Goal: Task Accomplishment & Management: Use online tool/utility

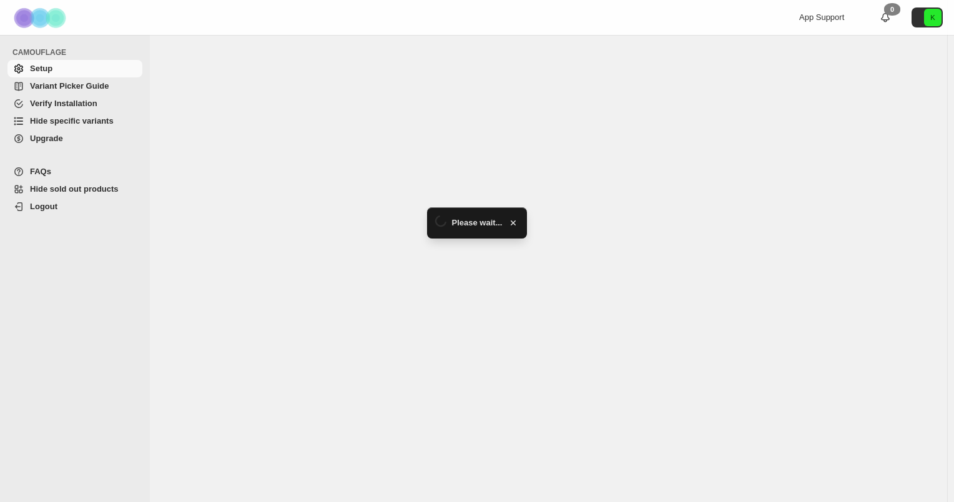
drag, startPoint x: 0, startPoint y: 0, endPoint x: 88, endPoint y: 119, distance: 148.2
click at [88, 119] on span "Hide specific variants" at bounding box center [72, 120] width 84 height 9
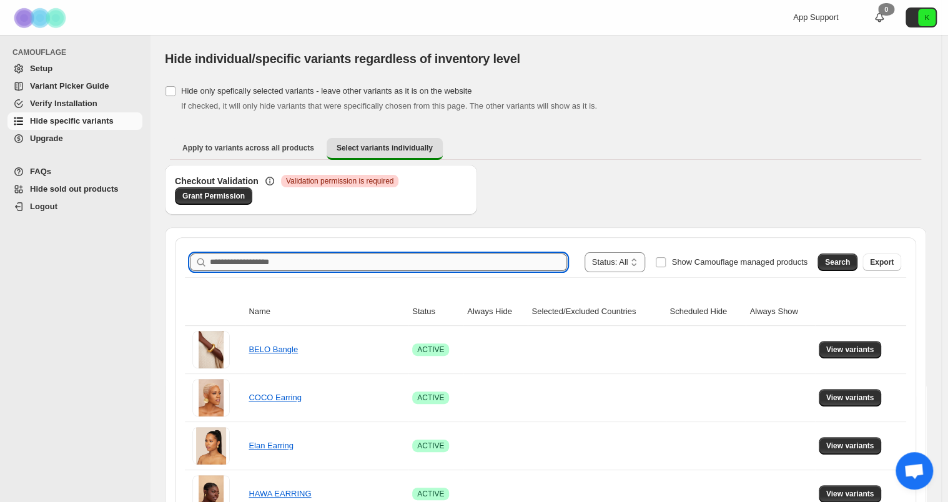
click at [262, 267] on input "Search product name" at bounding box center [388, 261] width 357 height 17
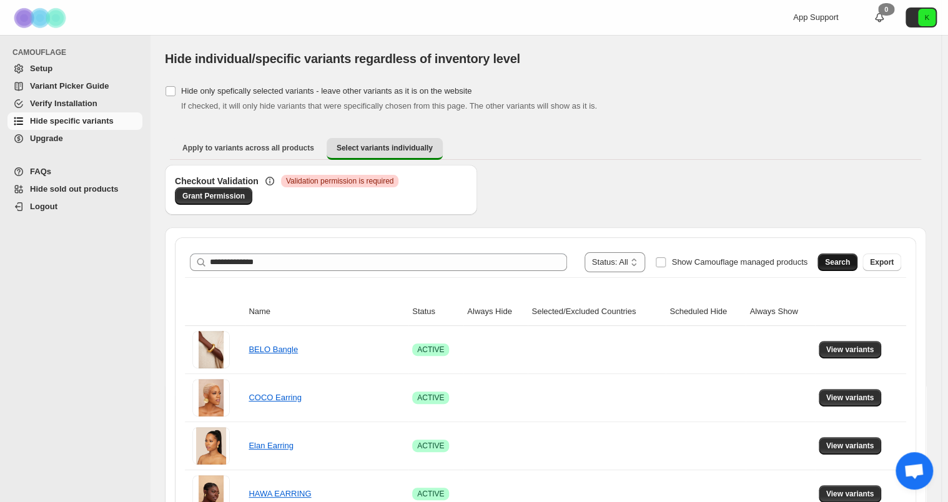
click at [850, 265] on span "Search" at bounding box center [837, 262] width 25 height 10
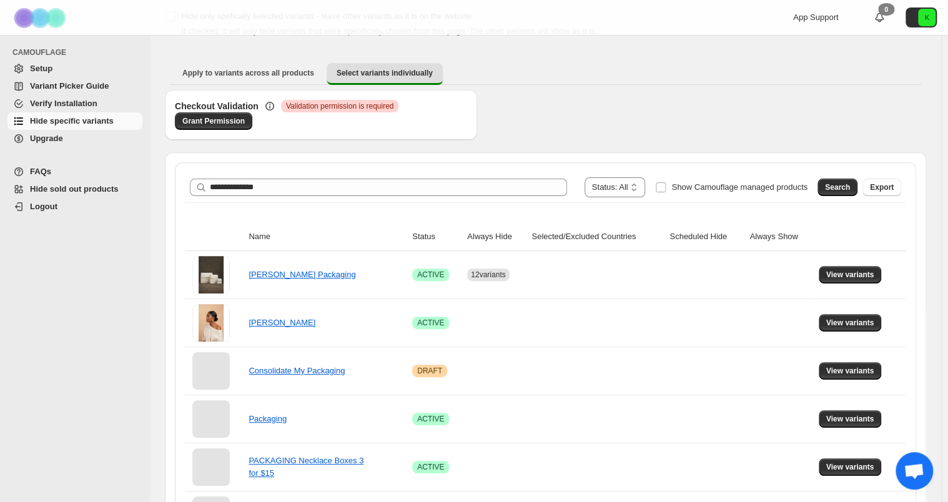
scroll to position [75, 0]
click at [837, 274] on span "View variants" at bounding box center [850, 275] width 48 height 10
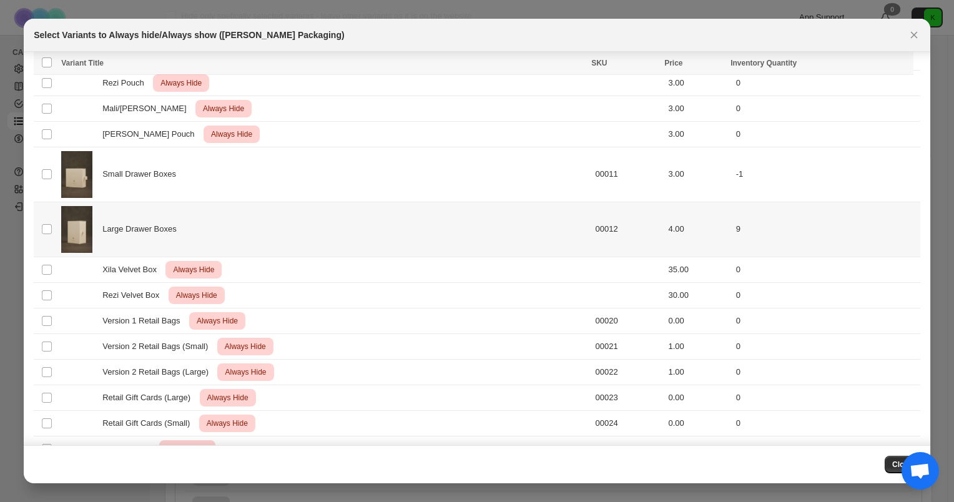
scroll to position [273, 0]
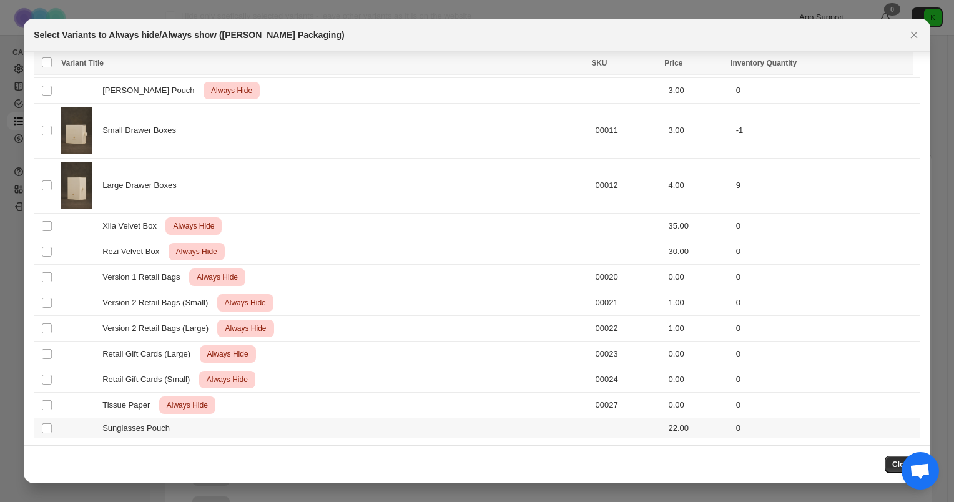
click at [370, 427] on div "Sunglasses Pouch" at bounding box center [324, 428] width 526 height 12
click at [632, 62] on span "Always hide" at bounding box center [633, 64] width 43 height 10
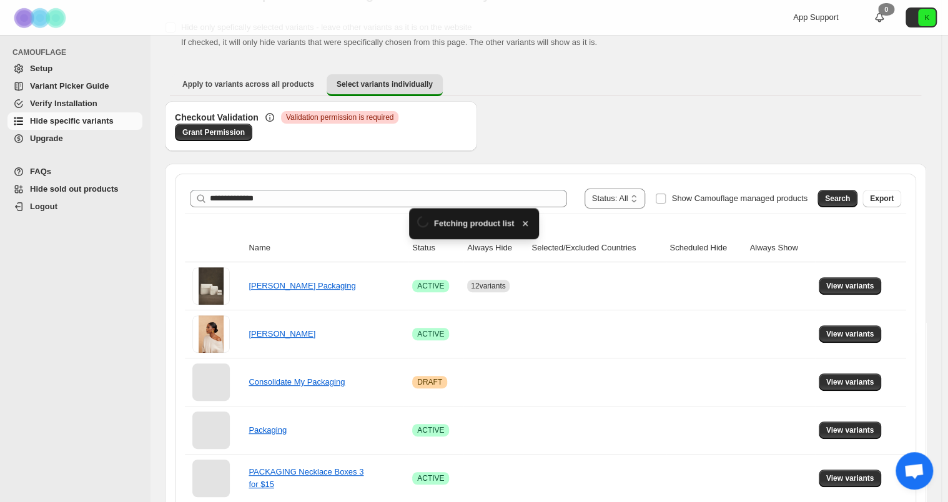
scroll to position [75, 0]
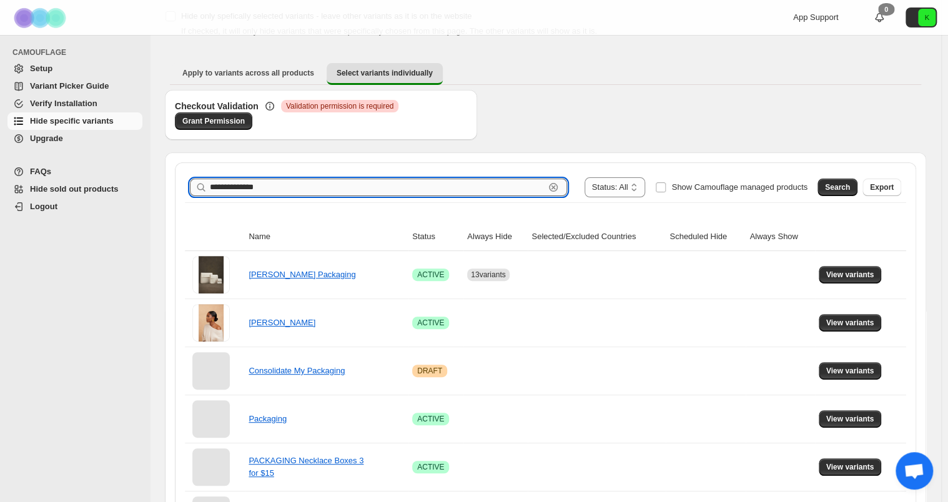
click at [355, 183] on input "**********" at bounding box center [377, 187] width 335 height 17
type input "*"
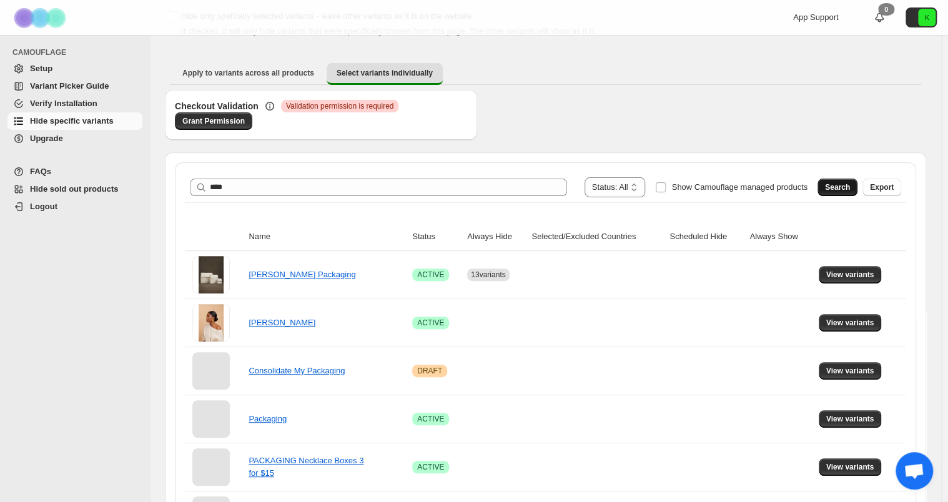
click at [837, 187] on span "Search" at bounding box center [837, 187] width 25 height 10
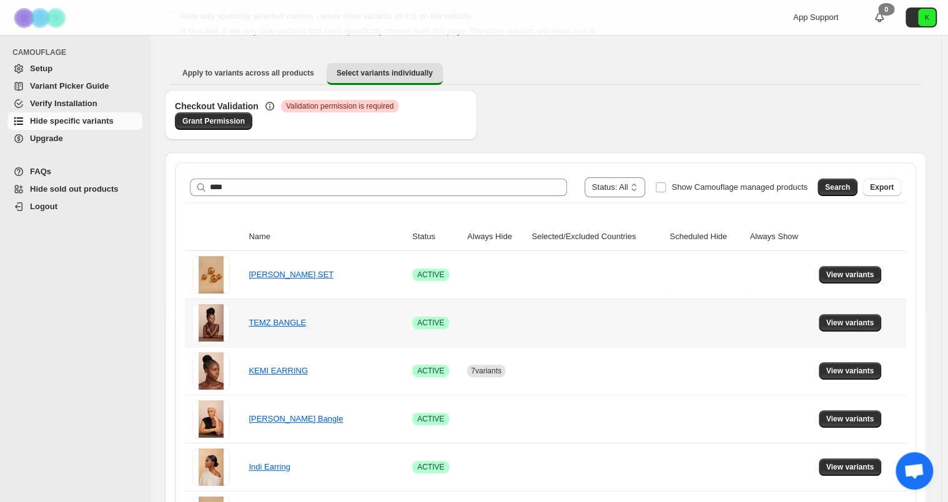
scroll to position [232, 0]
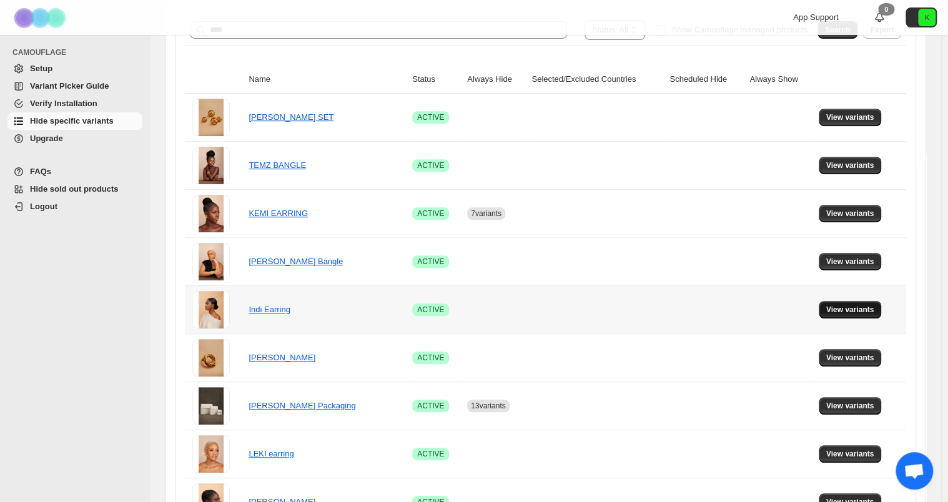
click at [872, 312] on span "View variants" at bounding box center [850, 310] width 48 height 10
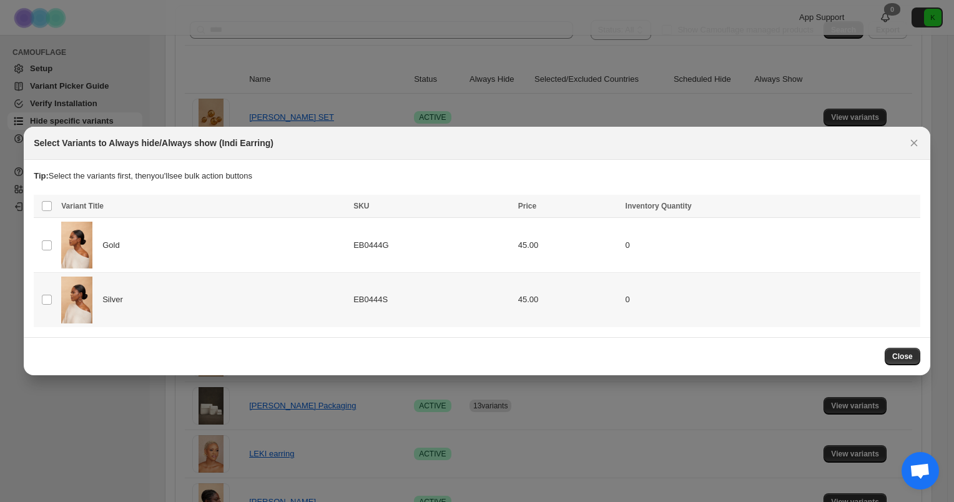
click at [174, 293] on div "Silver" at bounding box center [203, 300] width 285 height 47
click at [655, 202] on span "Always hide" at bounding box center [639, 207] width 43 height 10
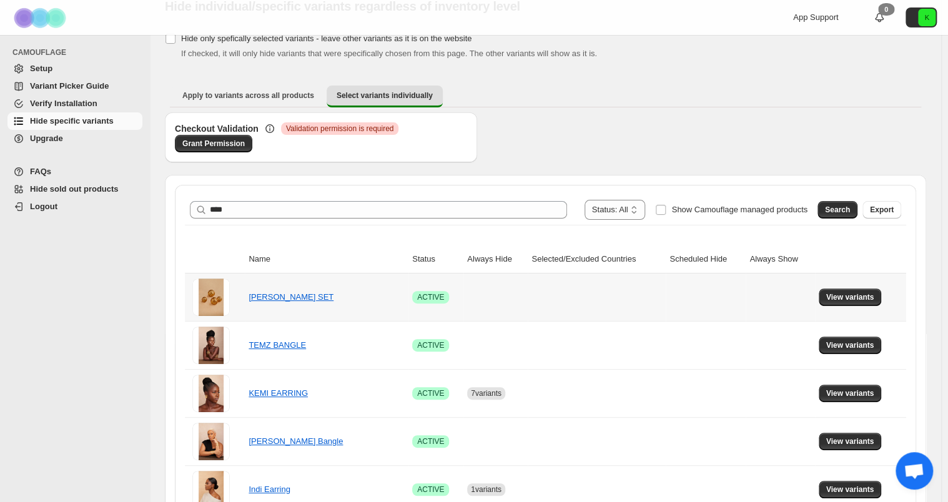
scroll to position [40, 0]
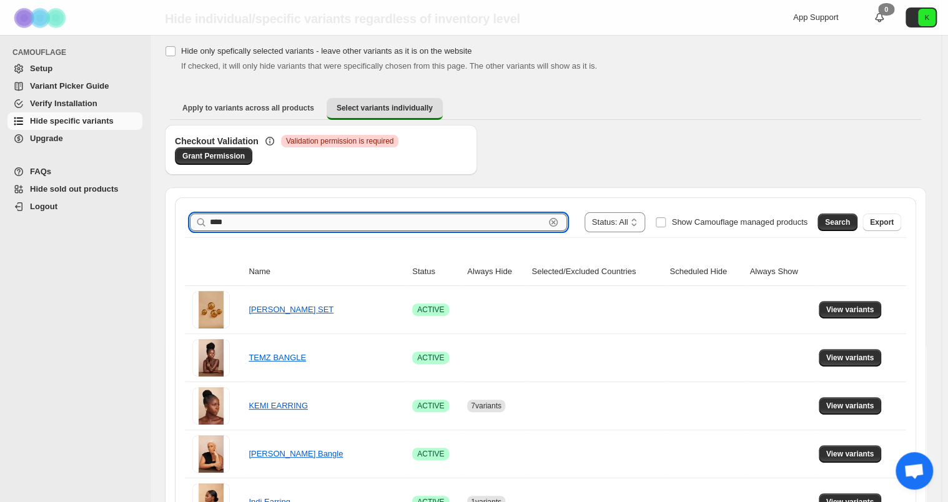
click at [290, 222] on input "****" at bounding box center [377, 222] width 335 height 17
type input "**********"
click at [853, 228] on button "Search" at bounding box center [837, 222] width 40 height 17
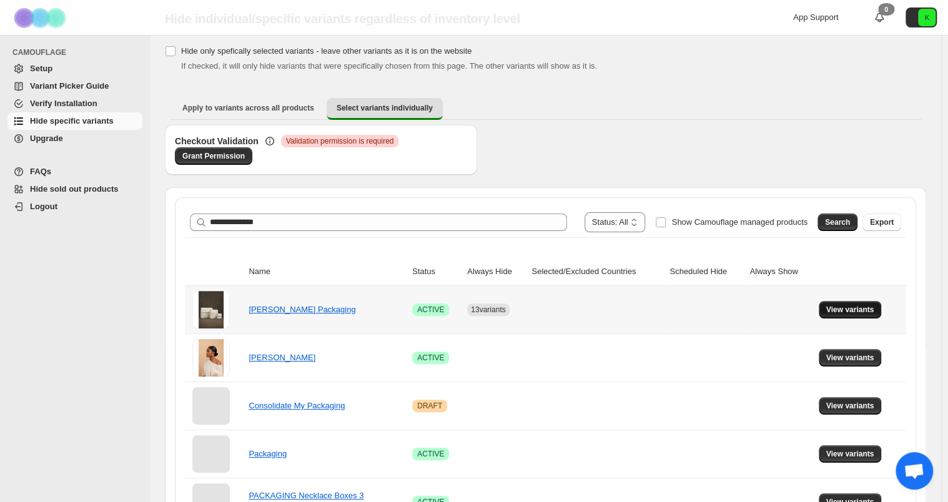
click at [872, 305] on span "View variants" at bounding box center [850, 310] width 48 height 10
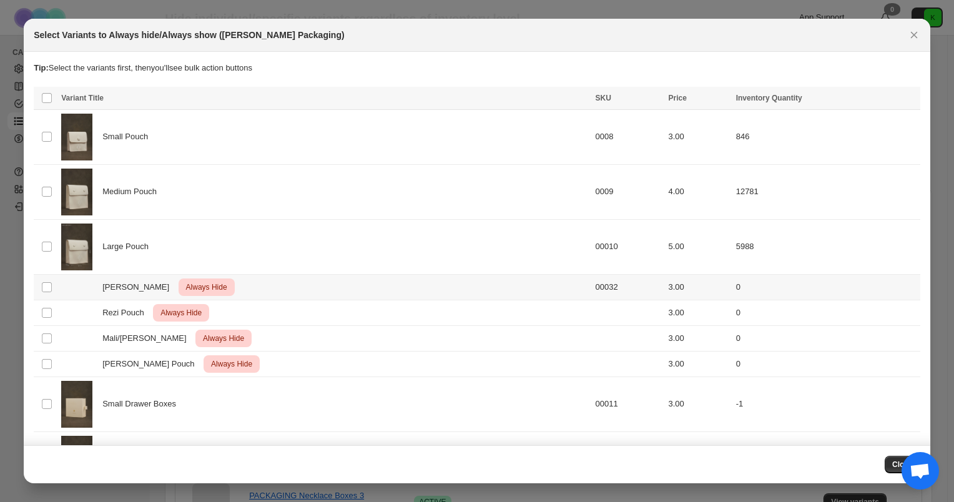
scroll to position [320, 0]
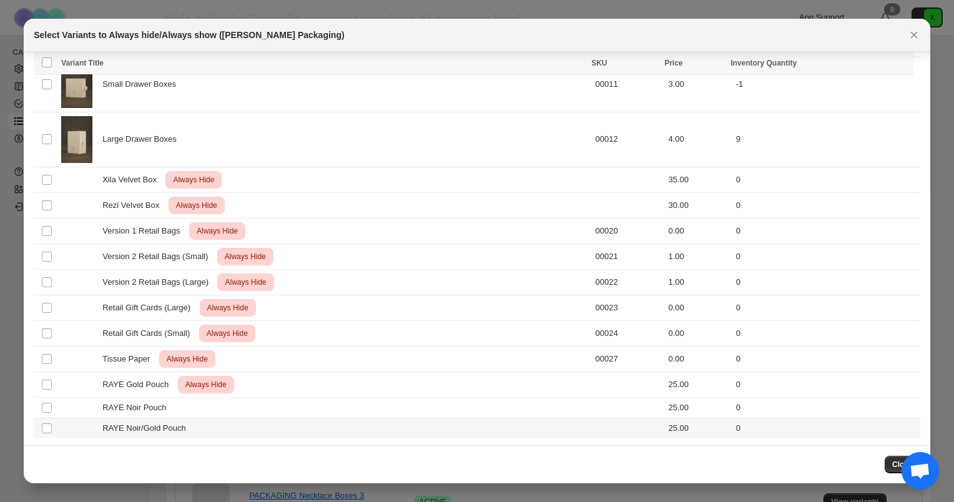
click at [253, 418] on td "RAYE Noir/Gold Pouch" at bounding box center [324, 428] width 534 height 21
click at [250, 401] on div "RAYE Noir Pouch" at bounding box center [324, 407] width 526 height 12
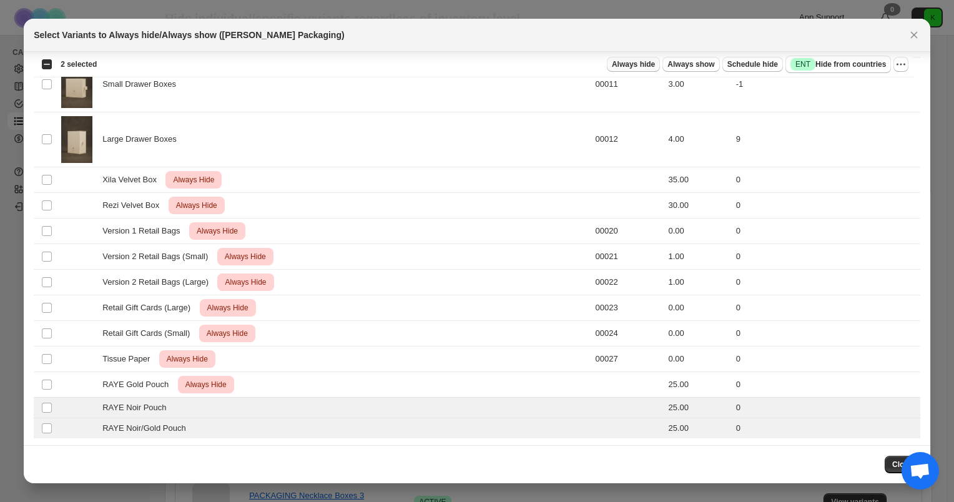
click at [624, 62] on span "Always hide" at bounding box center [633, 64] width 43 height 10
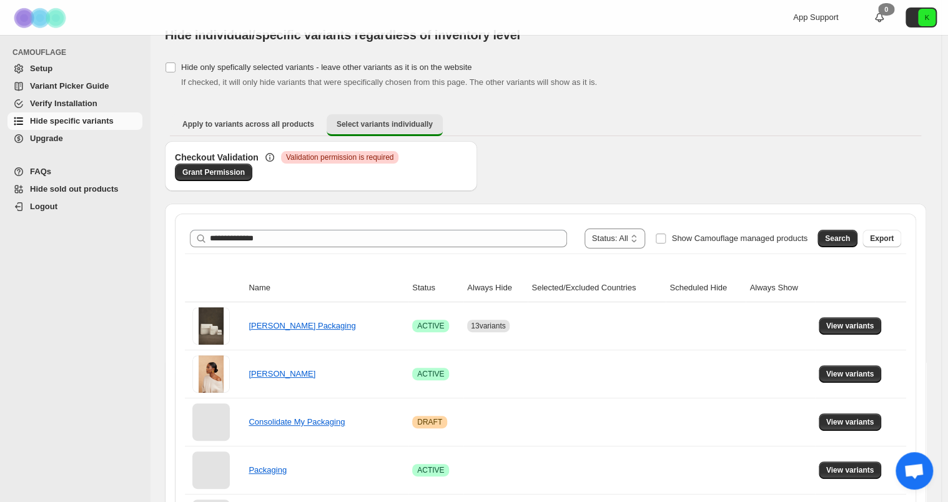
scroll to position [40, 0]
